Goal: Find specific page/section: Find specific page/section

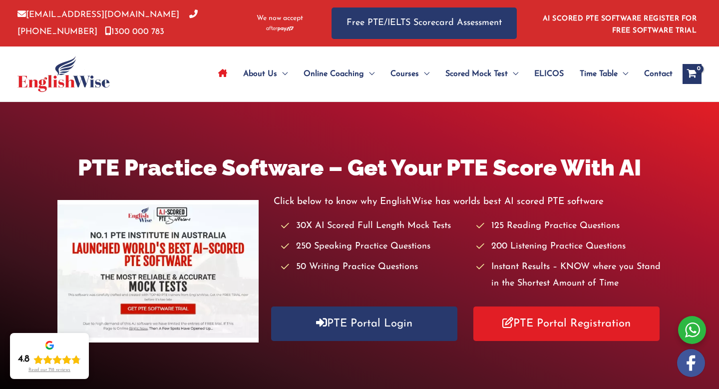
click at [71, 86] on img at bounding box center [63, 74] width 92 height 36
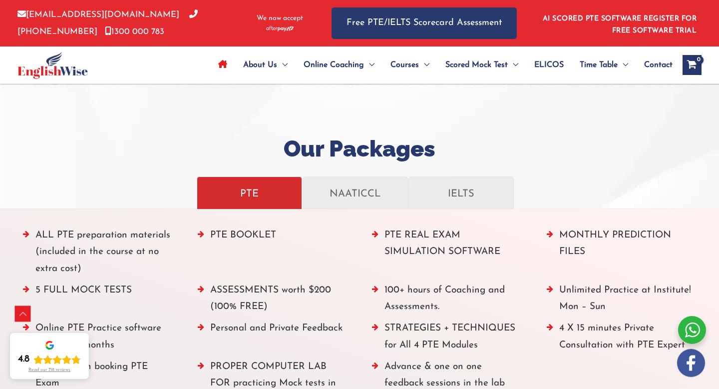
scroll to position [1048, 0]
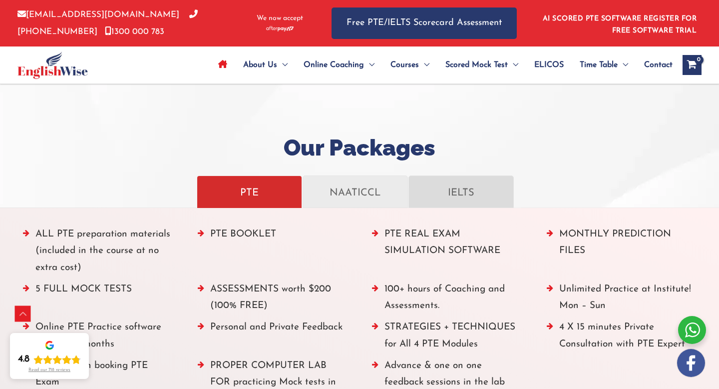
click at [434, 191] on p "IELTS" at bounding box center [461, 191] width 84 height 17
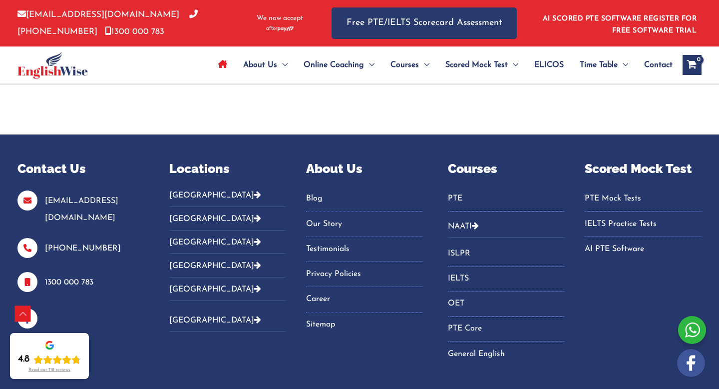
scroll to position [3445, 0]
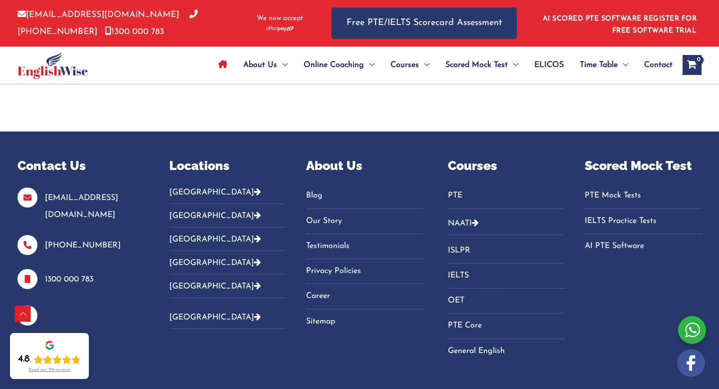
click at [179, 217] on button "[GEOGRAPHIC_DATA]" at bounding box center [227, 215] width 117 height 23
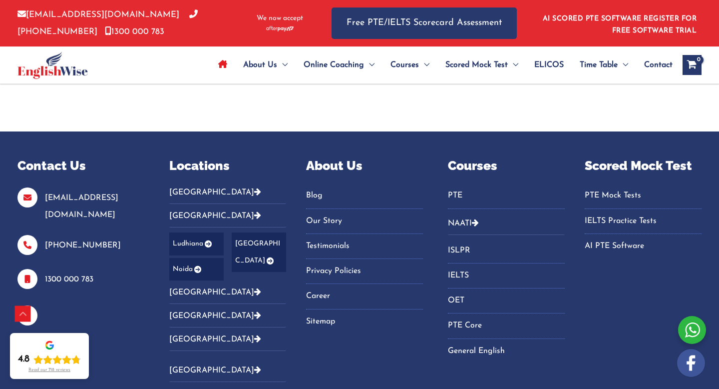
click at [190, 243] on link "Ludhiana" at bounding box center [196, 243] width 54 height 22
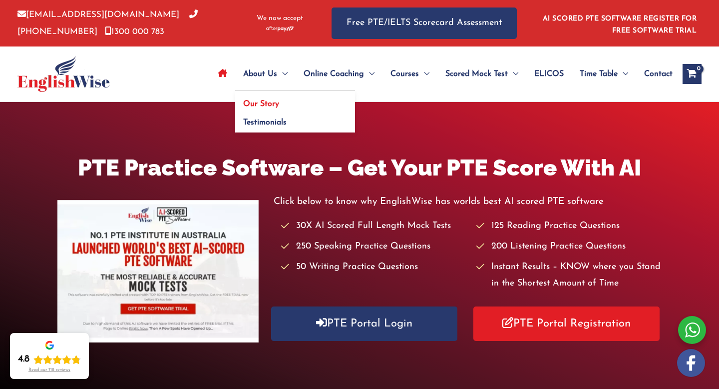
click at [254, 99] on link "Our Story" at bounding box center [295, 100] width 120 height 19
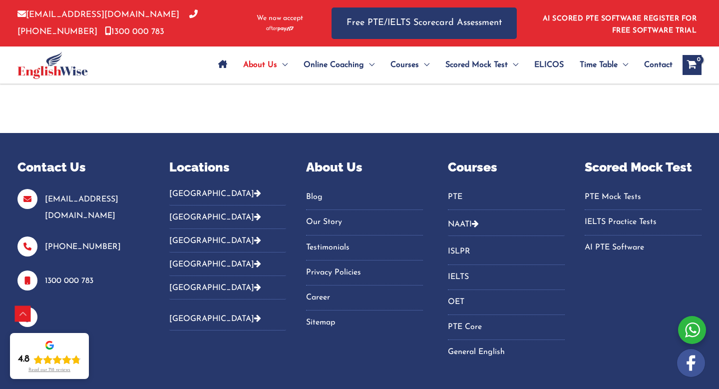
scroll to position [1679, 0]
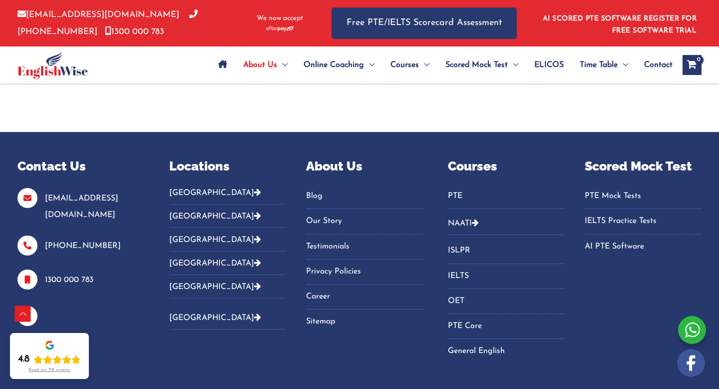
click at [254, 235] on icon "Footer Widget 2" at bounding box center [257, 239] width 7 height 8
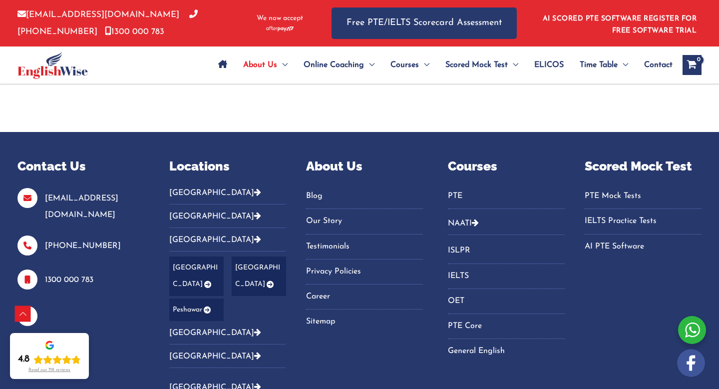
click at [132, 310] on div "Contact Us [EMAIL_ADDRESS][DOMAIN_NAME] [PHONE_NUMBER] 1300 000 783 Locations […" at bounding box center [359, 284] width 719 height 254
